Goal: Find contact information: Find contact information

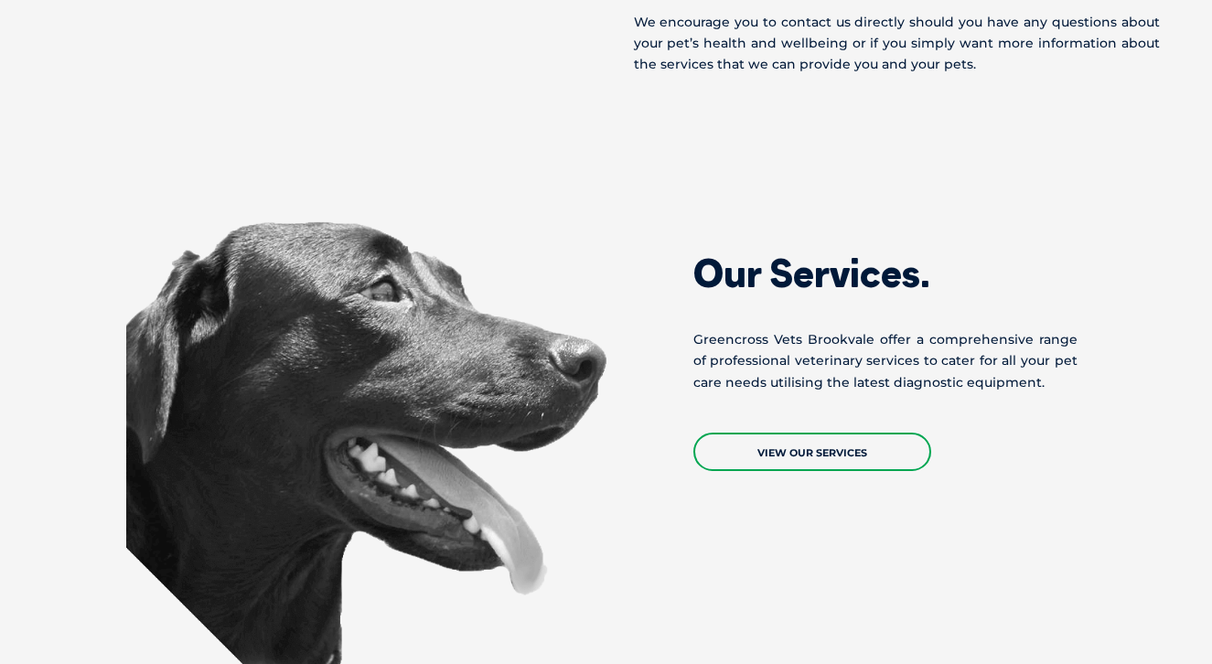
scroll to position [1170, 0]
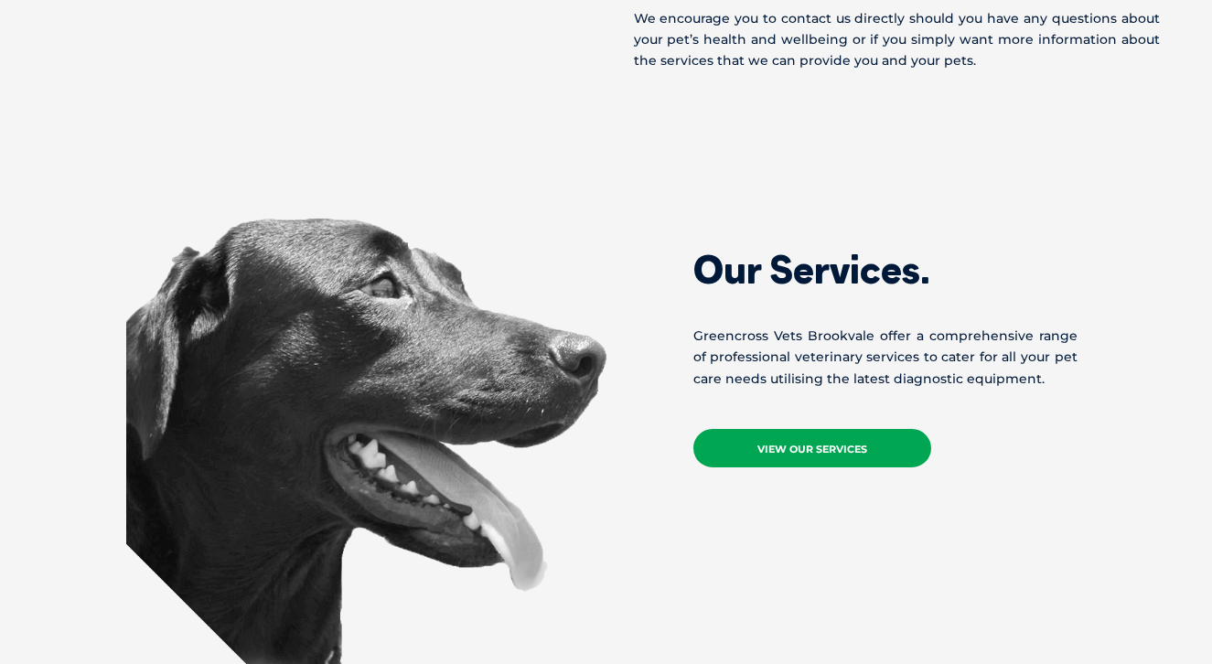
click at [811, 435] on link "View Our Services" at bounding box center [812, 448] width 238 height 38
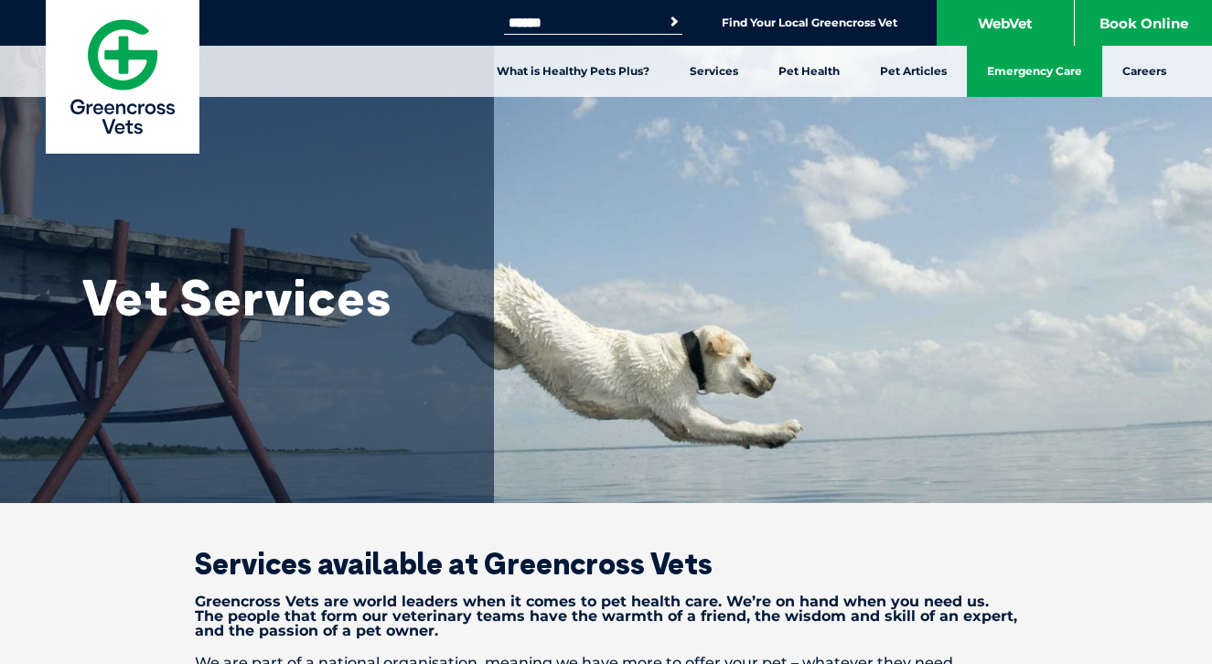
click at [1023, 56] on link "Emergency Care" at bounding box center [1034, 71] width 135 height 51
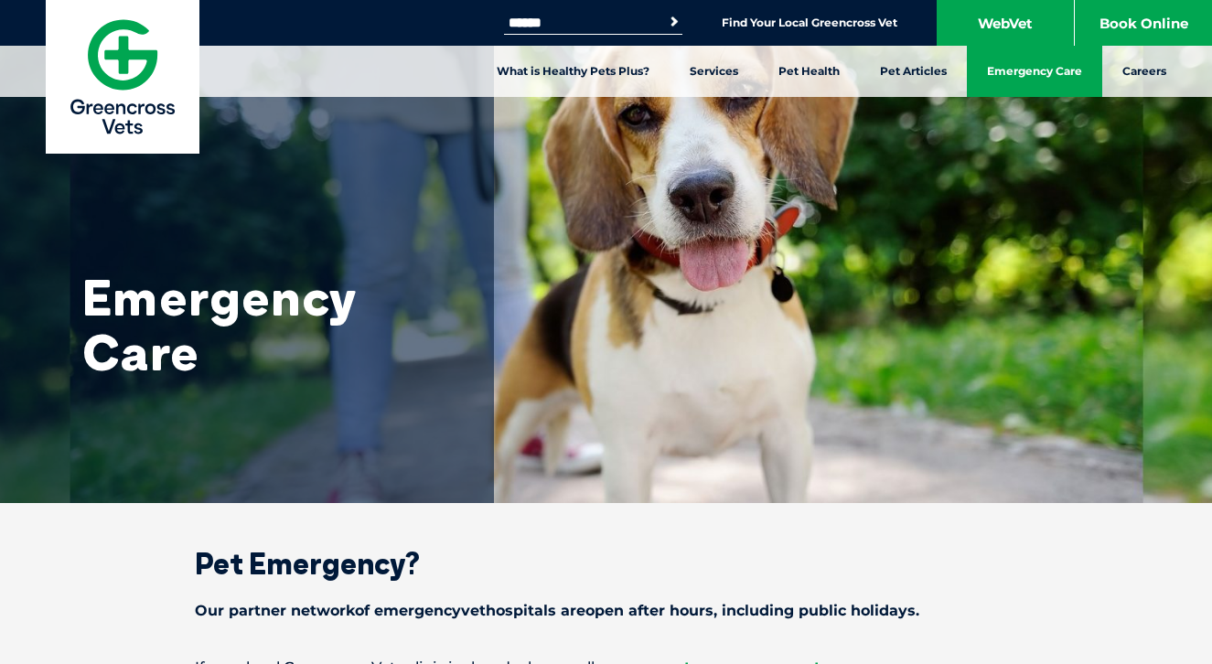
click at [140, 128] on img at bounding box center [123, 77] width 154 height 154
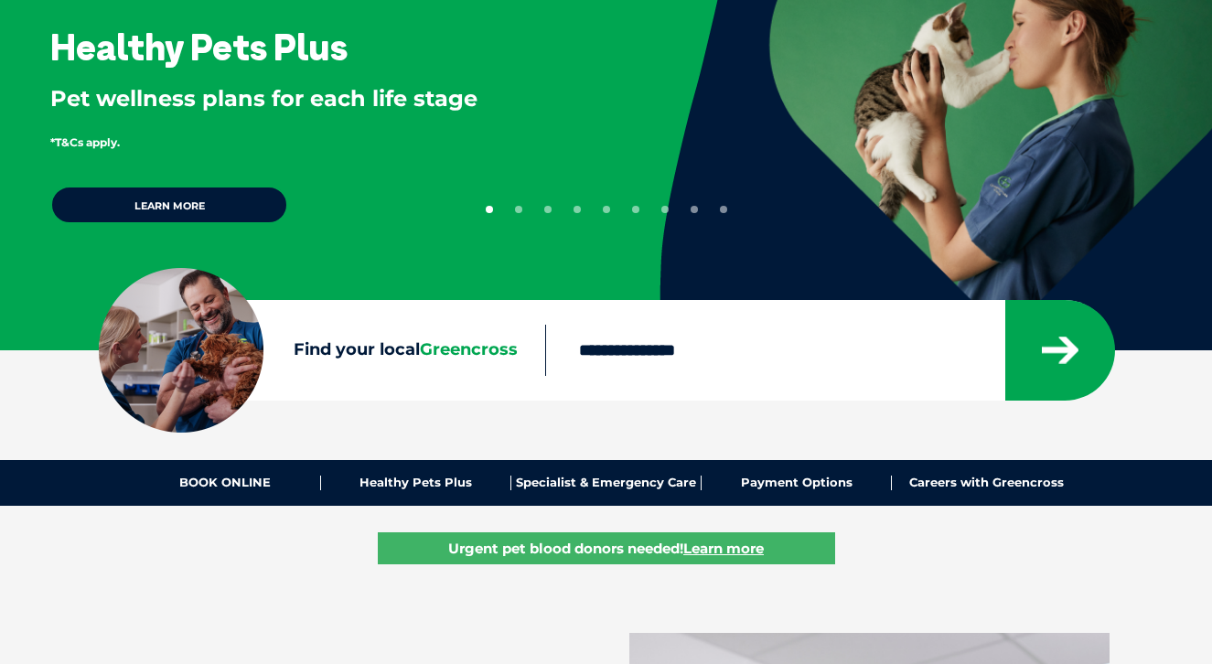
scroll to position [237, 0]
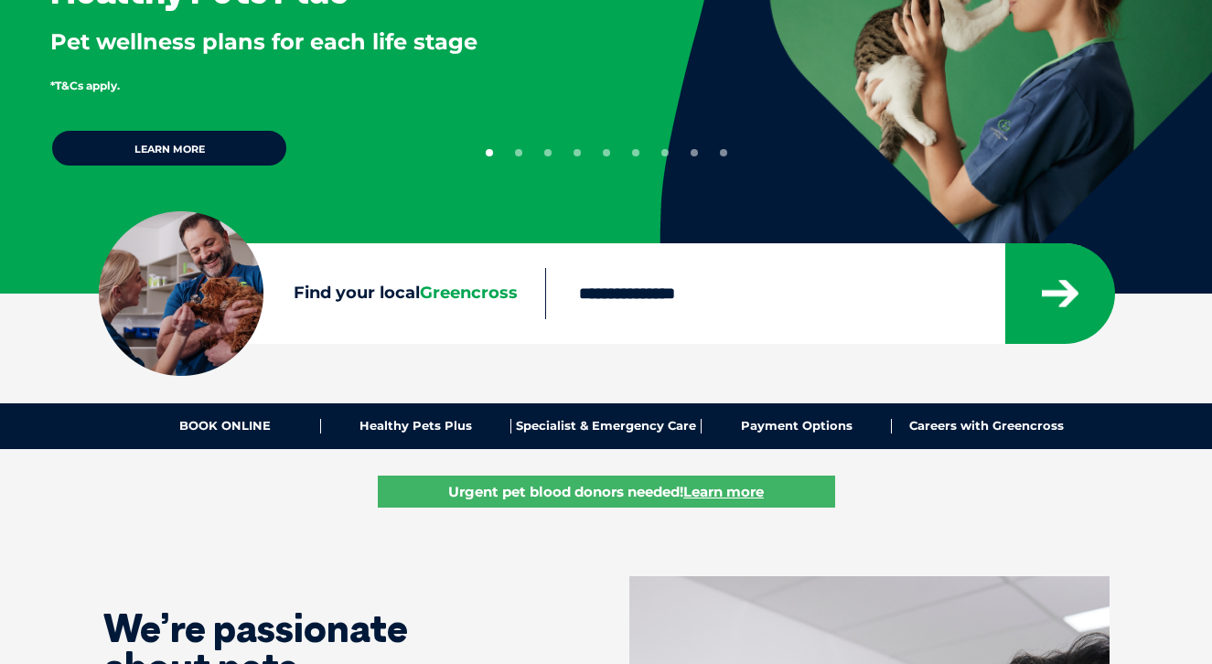
click at [689, 282] on input "Find your local Greencross" at bounding box center [774, 293] width 459 height 51
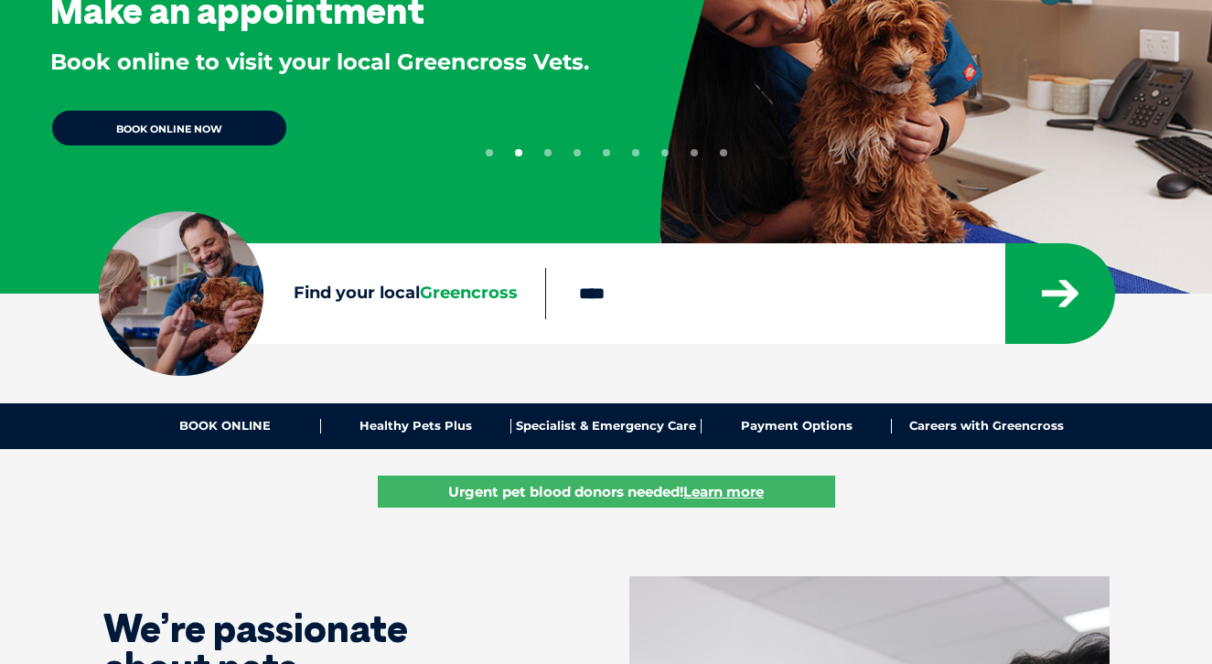
type input "****"
click at [1005, 243] on button "submit" at bounding box center [1060, 293] width 110 height 101
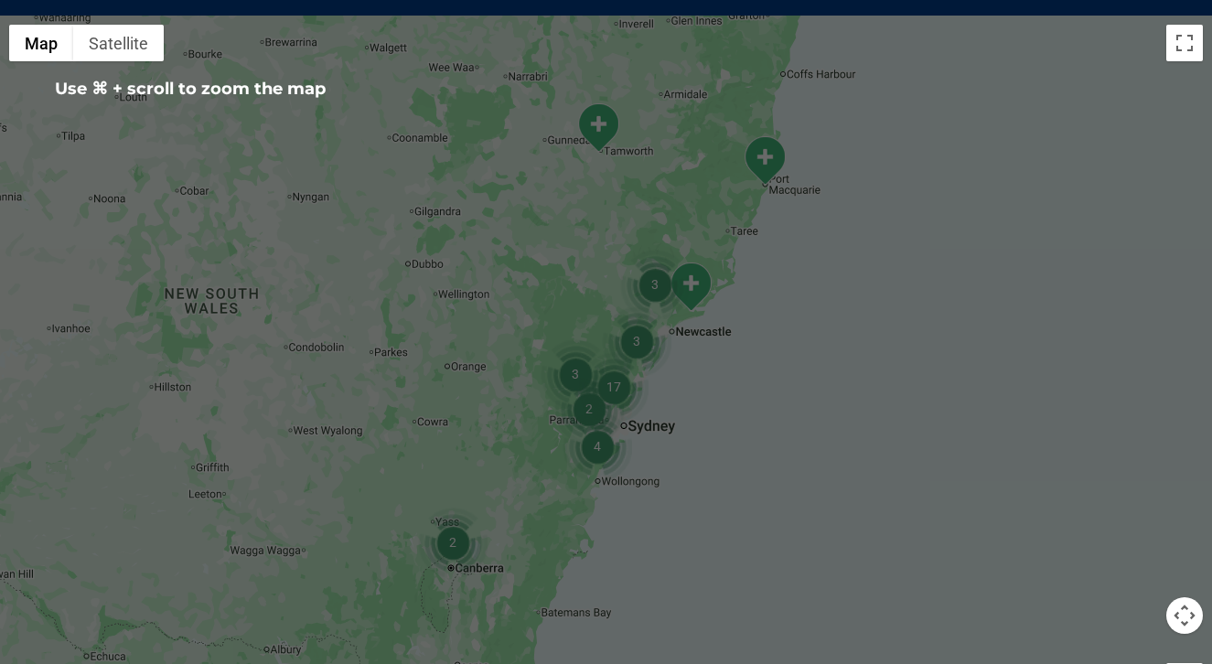
scroll to position [433, 0]
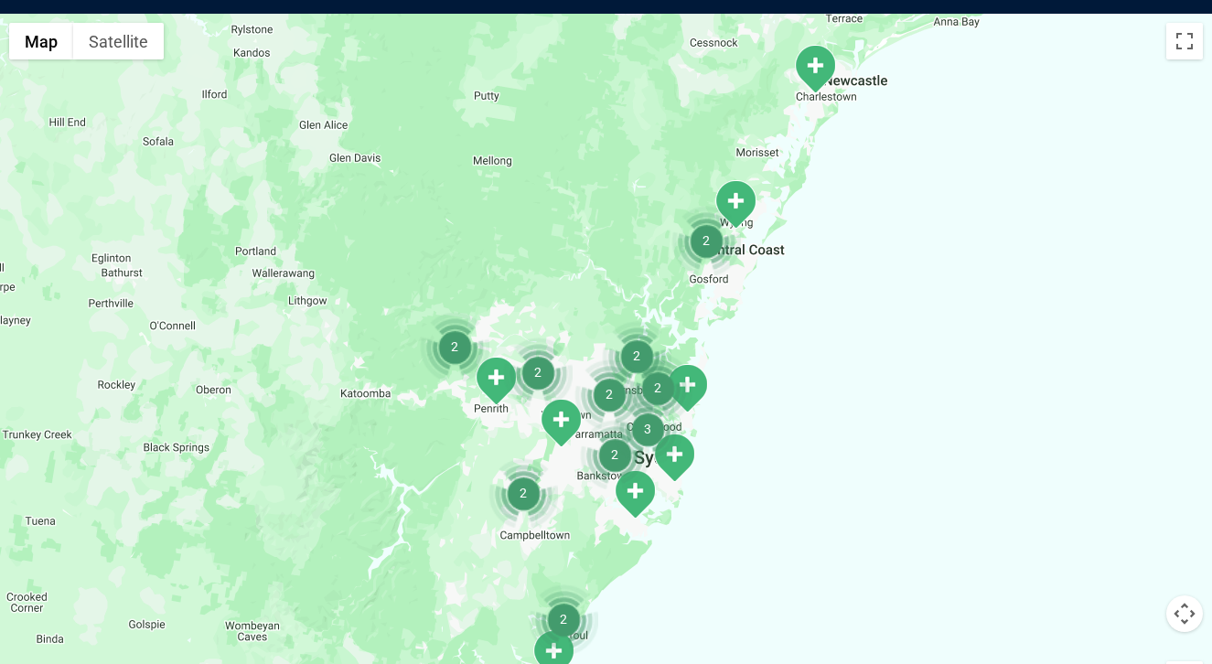
drag, startPoint x: 661, startPoint y: 380, endPoint x: 600, endPoint y: 280, distance: 117.8
click at [600, 280] on div at bounding box center [606, 367] width 1212 height 706
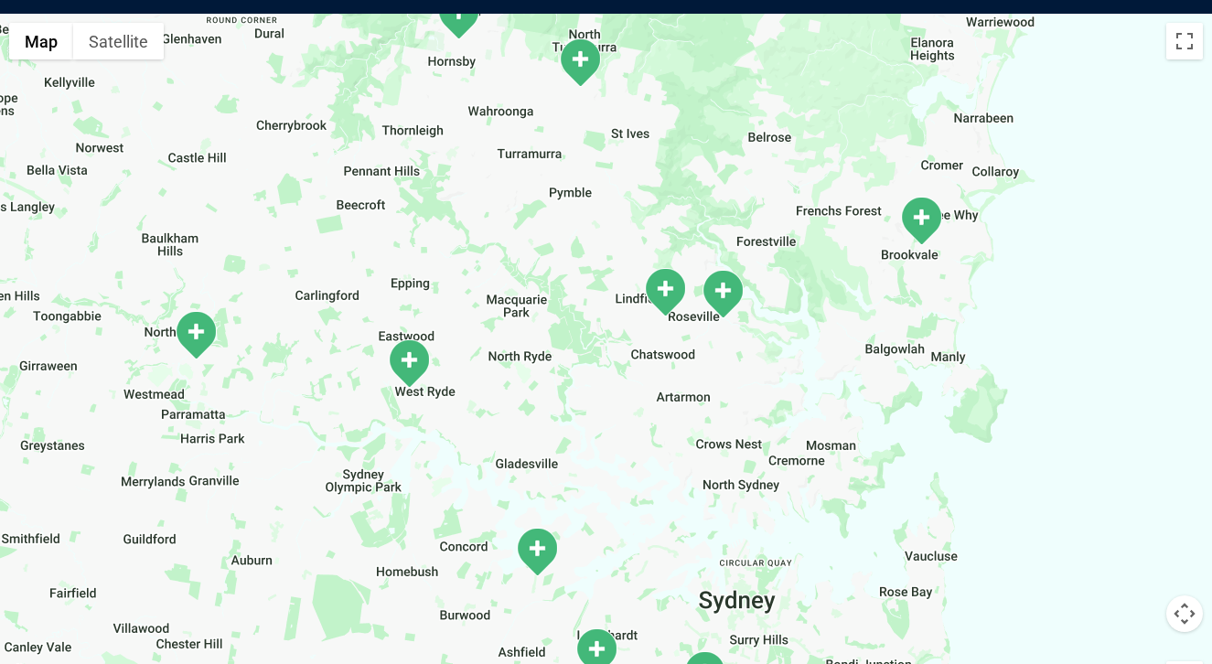
drag, startPoint x: 768, startPoint y: 495, endPoint x: 573, endPoint y: 394, distance: 219.2
click at [573, 394] on div at bounding box center [606, 367] width 1212 height 706
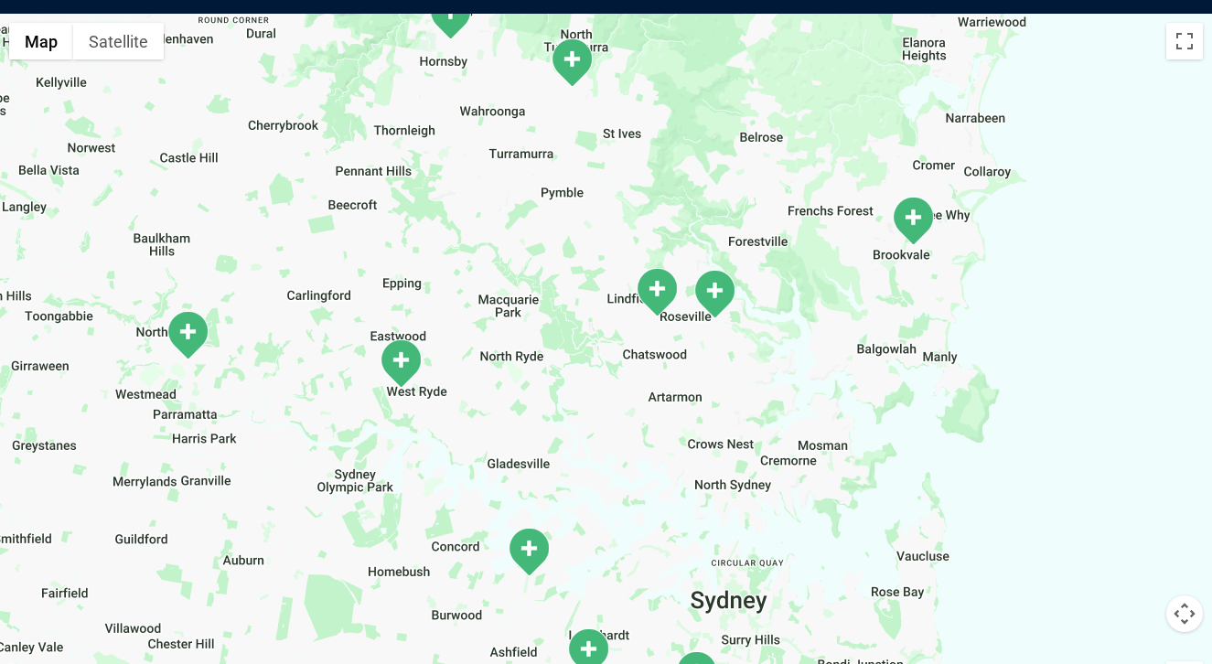
click at [916, 227] on img "Brookvale" at bounding box center [913, 221] width 46 height 50
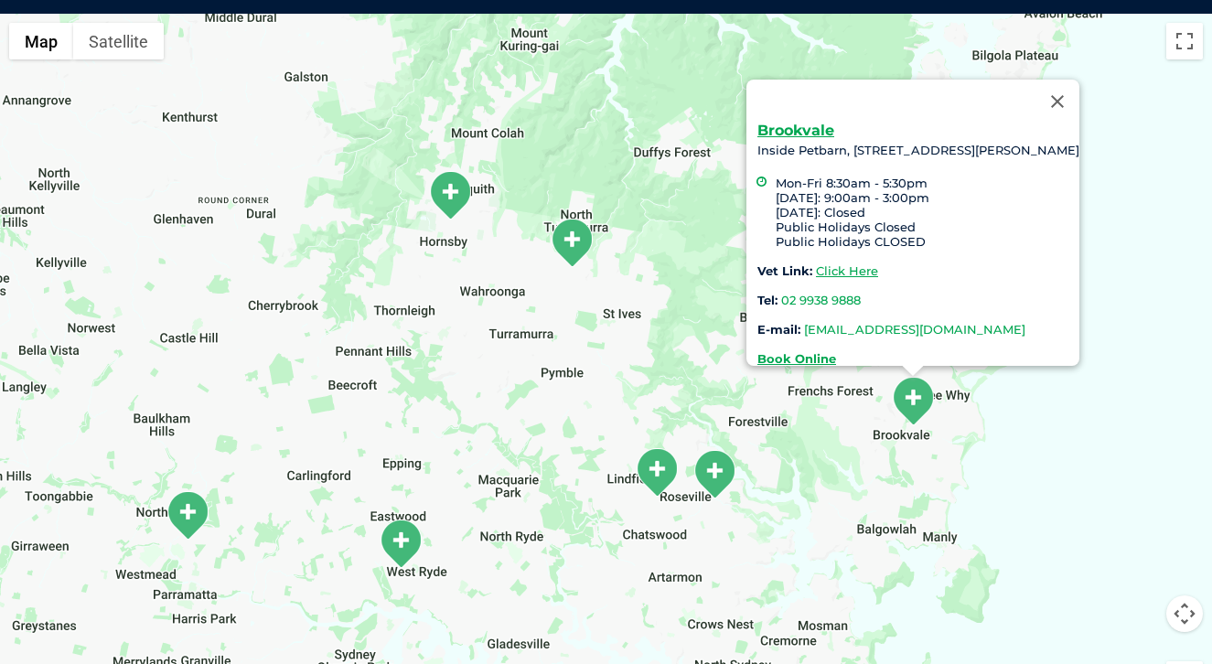
drag, startPoint x: 1068, startPoint y: 316, endPoint x: 790, endPoint y: 323, distance: 278.0
click at [790, 323] on div "Brookvale Inside Petbarn, [STREET_ADDRESS][PERSON_NAME] Mon-Fri 8:30am - 5:30pm…" at bounding box center [918, 244] width 322 height 242
copy link "[EMAIL_ADDRESS][DOMAIN_NAME]"
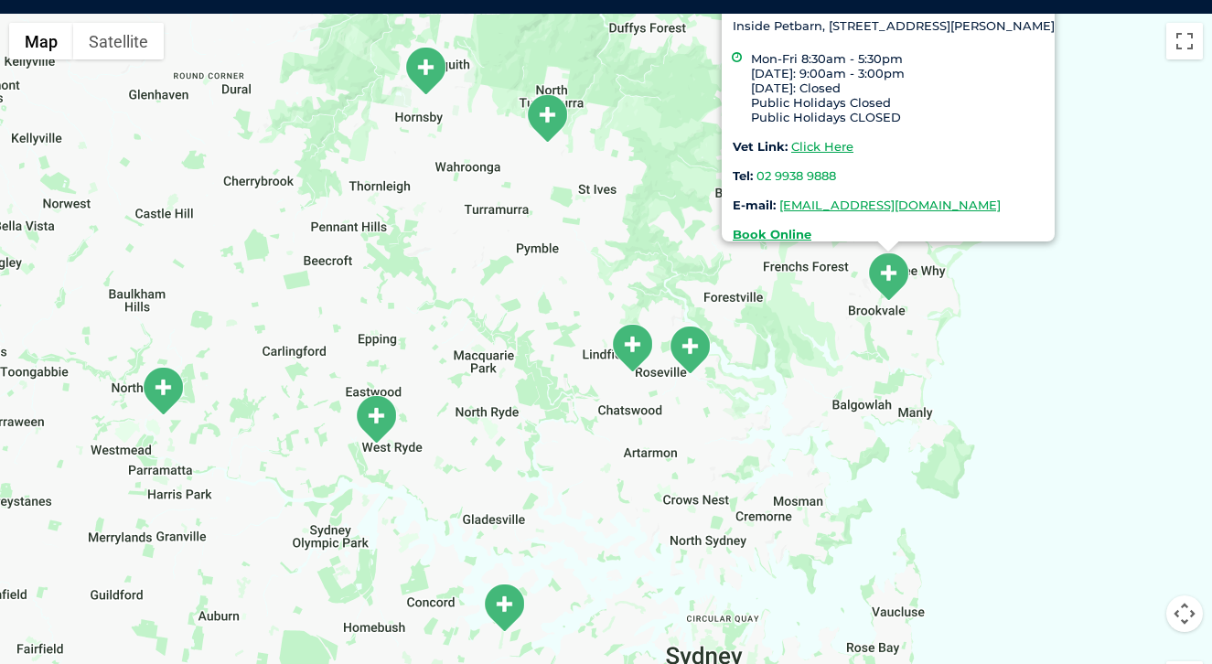
drag, startPoint x: 800, startPoint y: 489, endPoint x: 770, endPoint y: 360, distance: 132.4
click at [770, 360] on div "Brookvale Inside Petbarn, [STREET_ADDRESS][PERSON_NAME] Mon-Fri 8:30am - 5:30pm…" at bounding box center [606, 367] width 1212 height 706
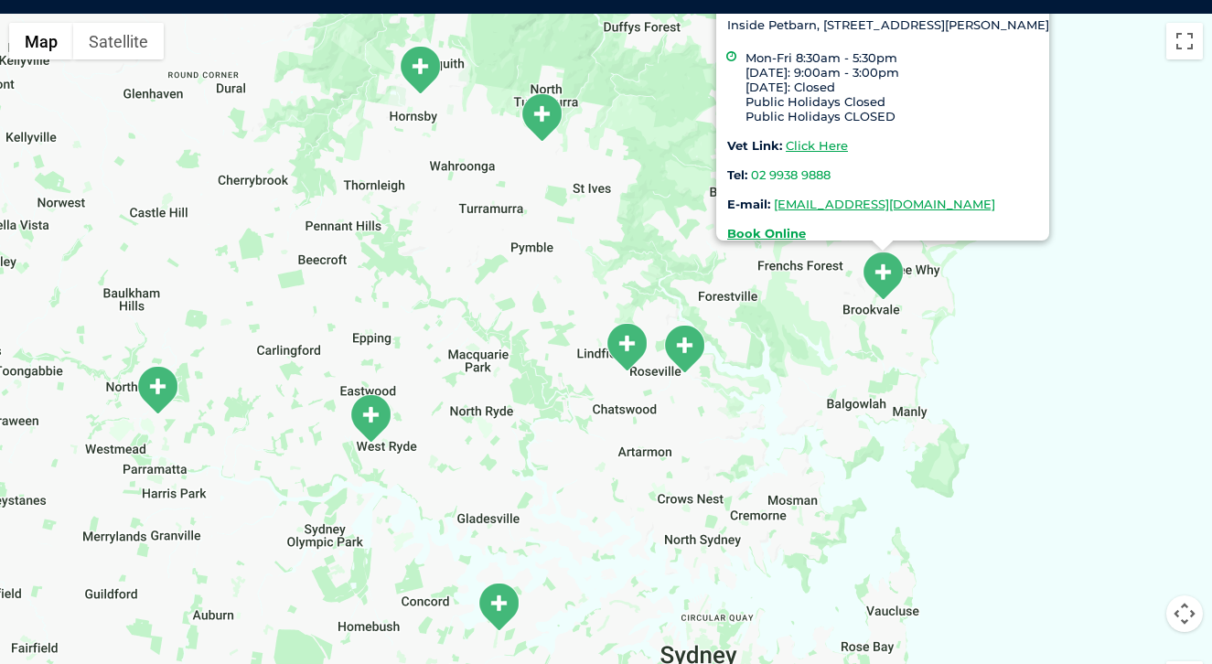
click at [689, 350] on img "Chatswood" at bounding box center [684, 349] width 46 height 50
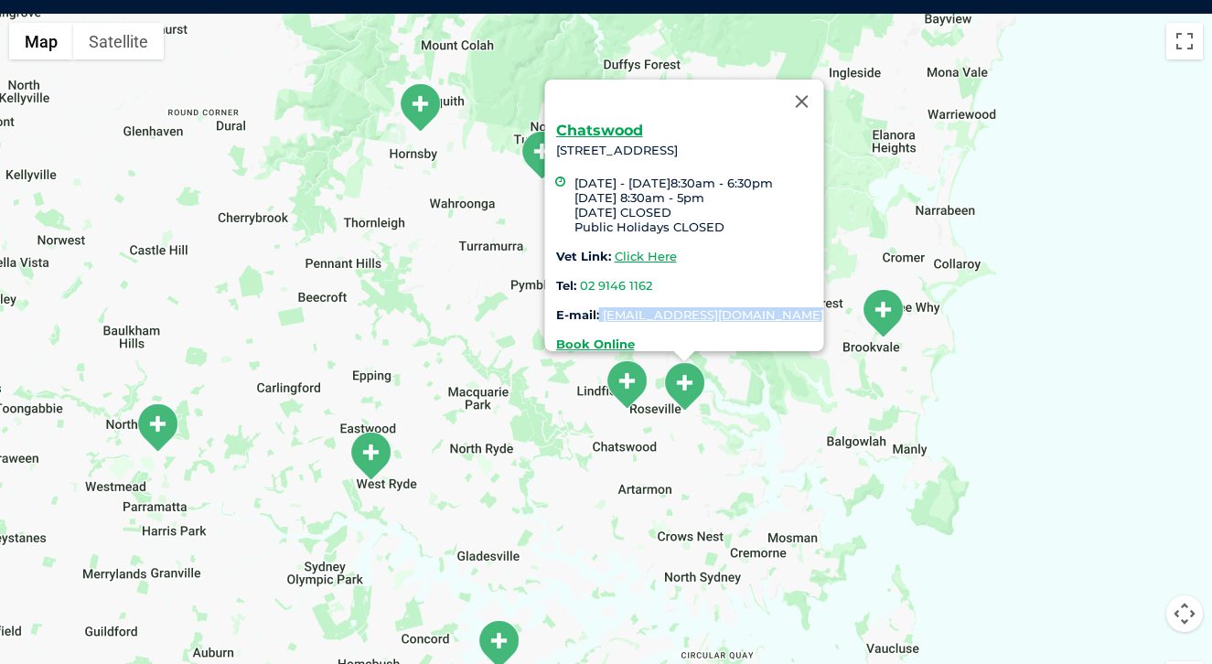
drag, startPoint x: 561, startPoint y: 302, endPoint x: 822, endPoint y: 320, distance: 262.2
click at [822, 320] on div "Chatswood [STREET_ADDRESS] [DATE] - [DATE]8:30am - 6:30pm [DATE] 8:30am - 5pm […" at bounding box center [689, 237] width 268 height 228
copy div "[EMAIL_ADDRESS][DOMAIN_NAME]"
click at [887, 309] on img "Brookvale" at bounding box center [883, 313] width 46 height 50
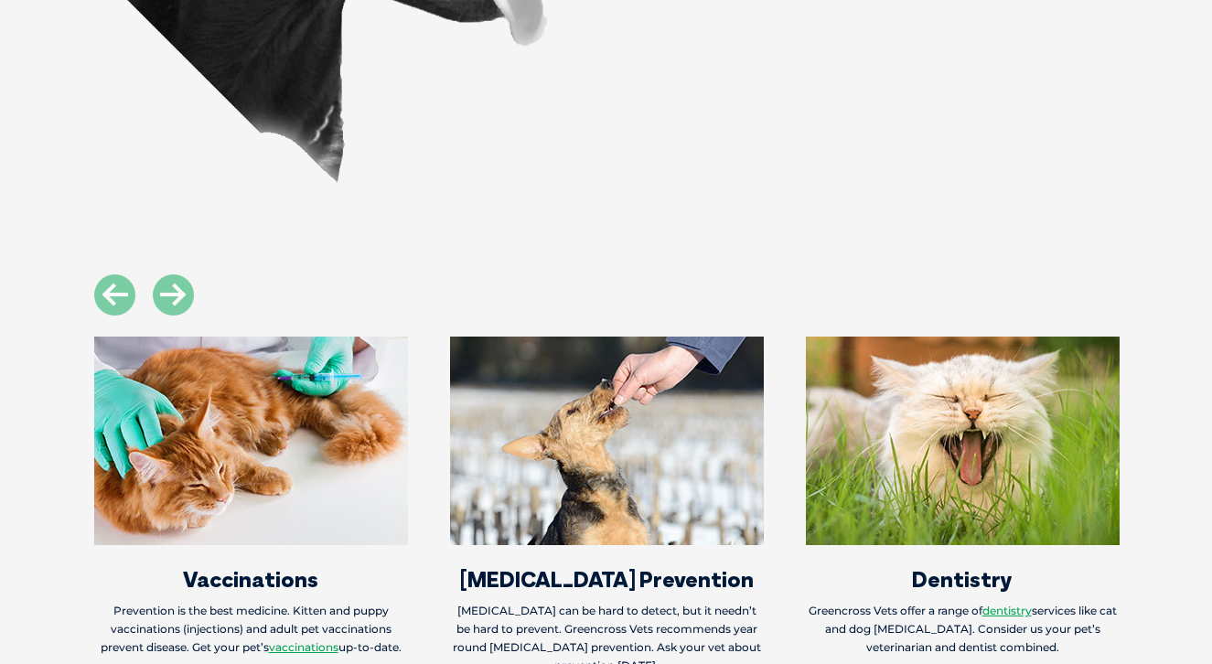
scroll to position [2330, 0]
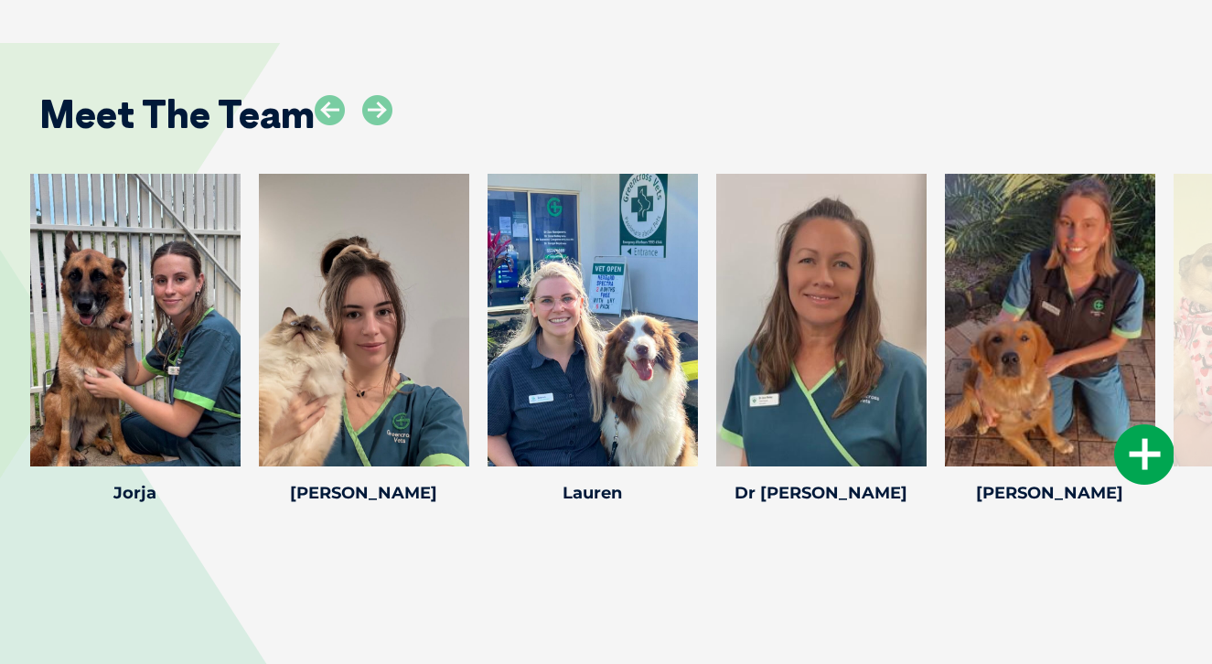
click at [1146, 460] on icon at bounding box center [1144, 454] width 60 height 60
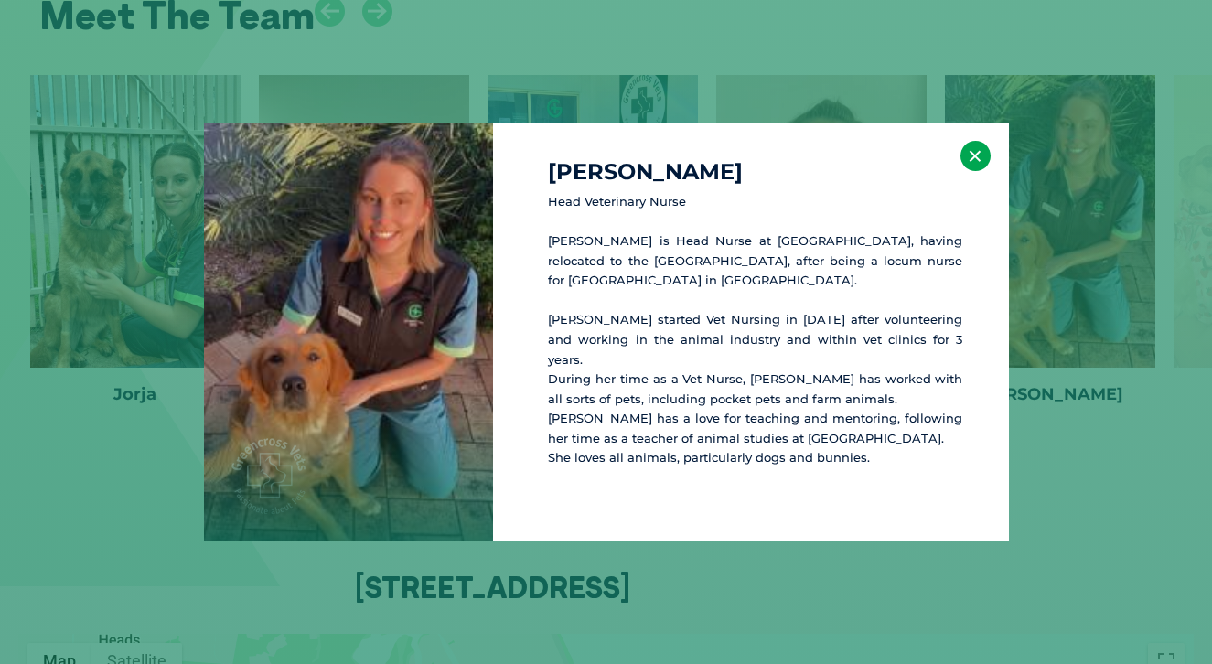
scroll to position [2429, 0]
click at [979, 171] on button "×" at bounding box center [975, 156] width 30 height 30
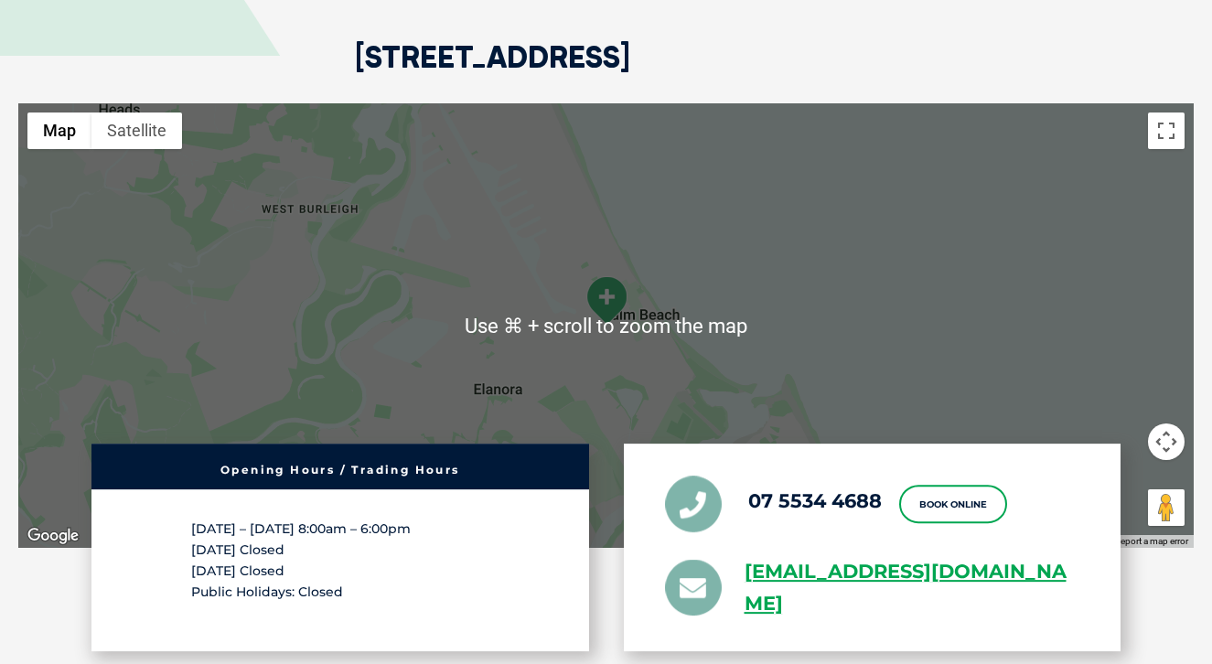
scroll to position [2954, 0]
